Goal: Information Seeking & Learning: Find specific fact

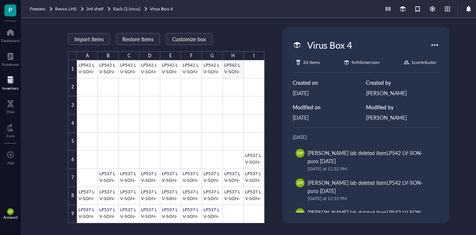
click at [231, 63] on div at bounding box center [170, 141] width 187 height 163
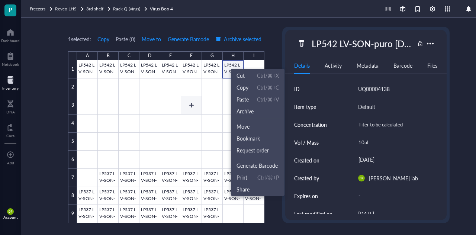
click at [183, 99] on div at bounding box center [170, 141] width 187 height 163
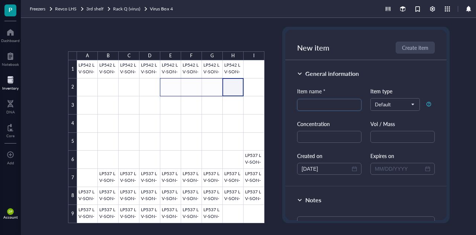
drag, startPoint x: 236, startPoint y: 84, endPoint x: 174, endPoint y: 88, distance: 62.2
click at [174, 88] on div at bounding box center [170, 141] width 187 height 163
drag, startPoint x: 235, startPoint y: 84, endPoint x: 195, endPoint y: 83, distance: 39.8
click at [195, 83] on div at bounding box center [170, 141] width 187 height 163
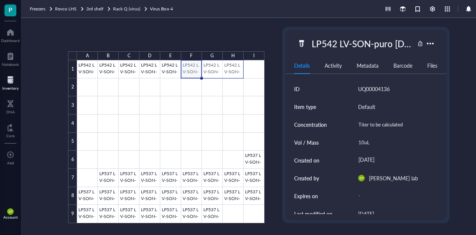
drag, startPoint x: 193, startPoint y: 68, endPoint x: 225, endPoint y: 67, distance: 32.0
click at [225, 67] on div at bounding box center [170, 141] width 187 height 163
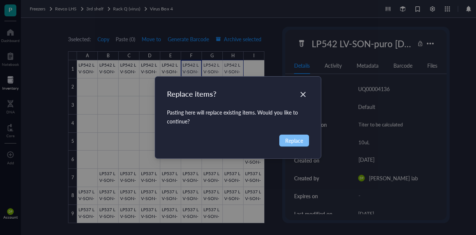
click at [292, 137] on span "Replace" at bounding box center [294, 140] width 18 height 8
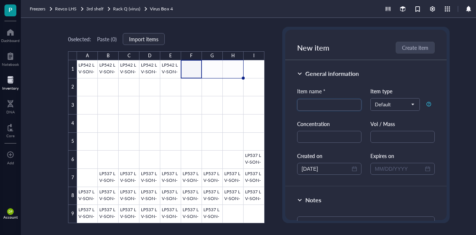
click at [8, 81] on div at bounding box center [10, 80] width 16 height 12
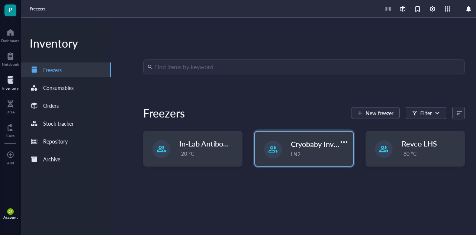
click at [307, 149] on span "Cryobaby Inventory" at bounding box center [323, 144] width 64 height 10
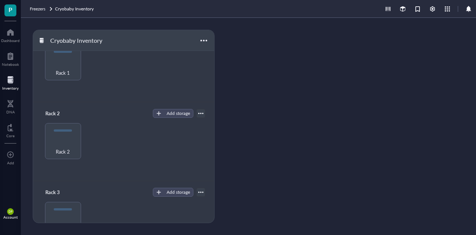
scroll to position [111, 0]
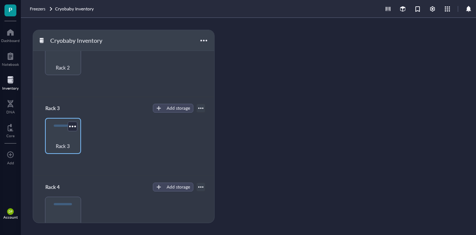
click at [56, 138] on div "Rack 3" at bounding box center [63, 142] width 29 height 16
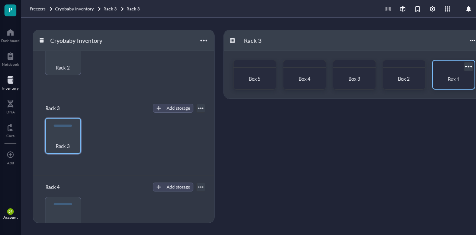
click at [456, 73] on div "Box 1" at bounding box center [453, 79] width 36 height 16
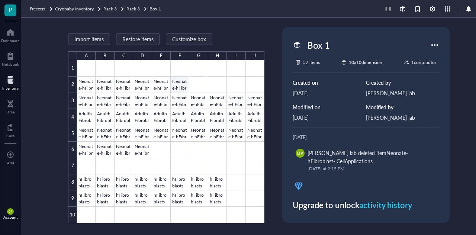
click at [181, 81] on div at bounding box center [170, 141] width 187 height 163
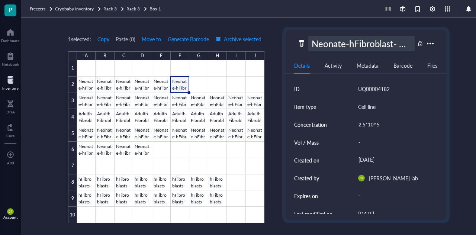
click at [339, 46] on div "Neonate-hFibroblast- CellApplications" at bounding box center [361, 44] width 106 height 16
click at [213, 84] on div at bounding box center [170, 141] width 187 height 163
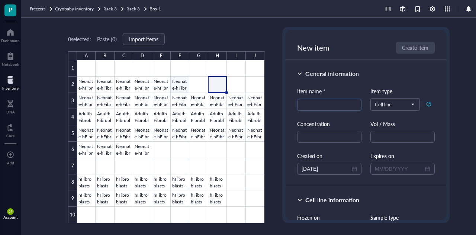
click at [180, 87] on div at bounding box center [170, 141] width 187 height 163
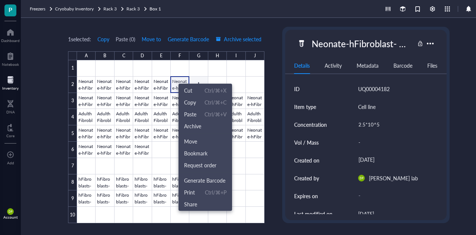
click at [199, 81] on div at bounding box center [170, 141] width 187 height 163
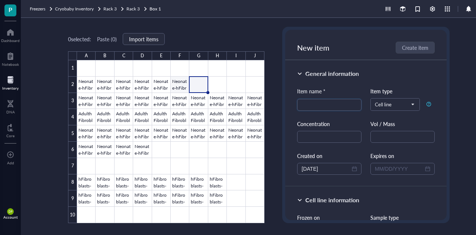
click at [182, 85] on div at bounding box center [170, 141] width 187 height 163
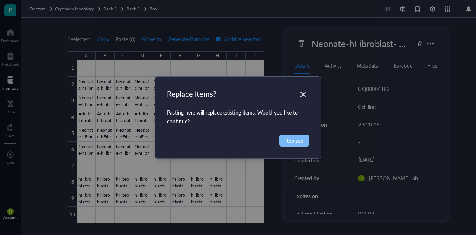
click at [288, 137] on span "Replace" at bounding box center [294, 140] width 18 height 8
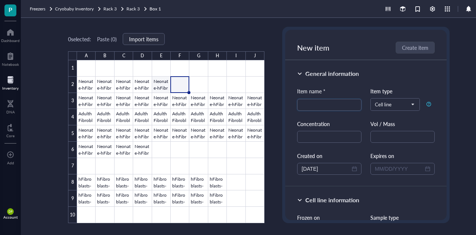
click at [160, 86] on div at bounding box center [170, 141] width 187 height 163
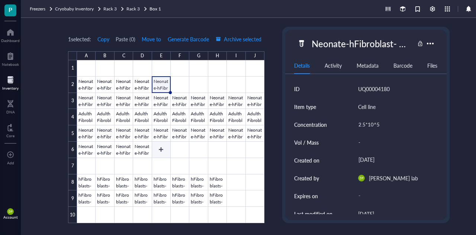
click at [162, 153] on div at bounding box center [170, 141] width 187 height 163
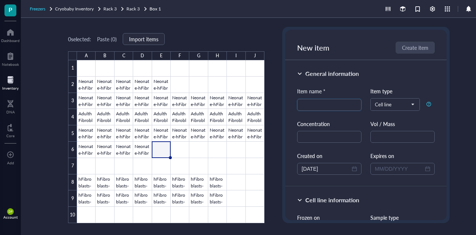
click at [43, 8] on span "Freezers" at bounding box center [38, 9] width 16 height 6
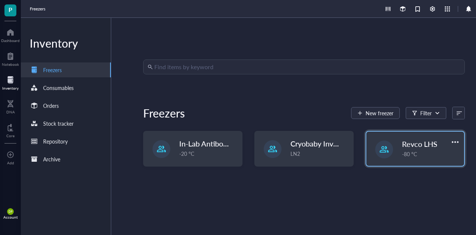
click at [423, 142] on span "Revco LHS" at bounding box center [419, 144] width 35 height 10
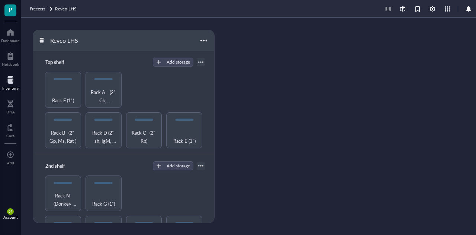
click at [10, 87] on div "Inventory" at bounding box center [10, 88] width 16 height 4
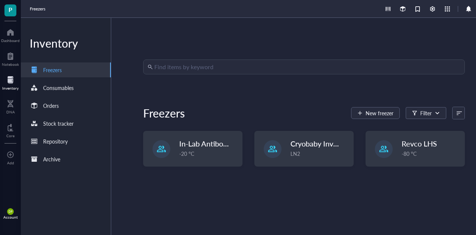
click at [164, 65] on input "search" at bounding box center [307, 67] width 306 height 14
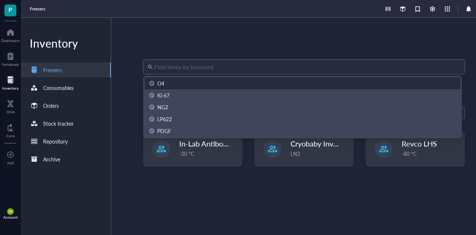
click at [159, 84] on div "O4" at bounding box center [160, 83] width 7 height 8
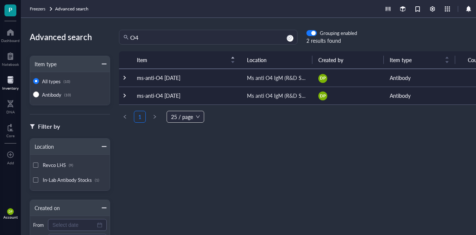
click at [173, 77] on td "ms-anti-O4 [DATE]" at bounding box center [186, 78] width 110 height 18
